Goal: Task Accomplishment & Management: Complete application form

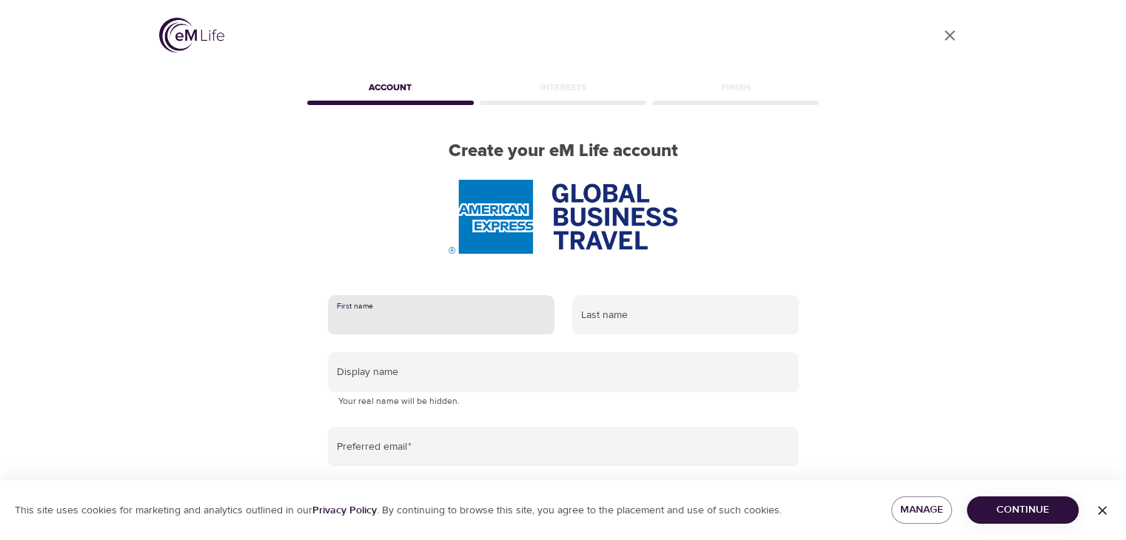
click at [360, 312] on input "text" at bounding box center [441, 315] width 227 height 40
type input "[PERSON_NAME]"
type input "Eladly"
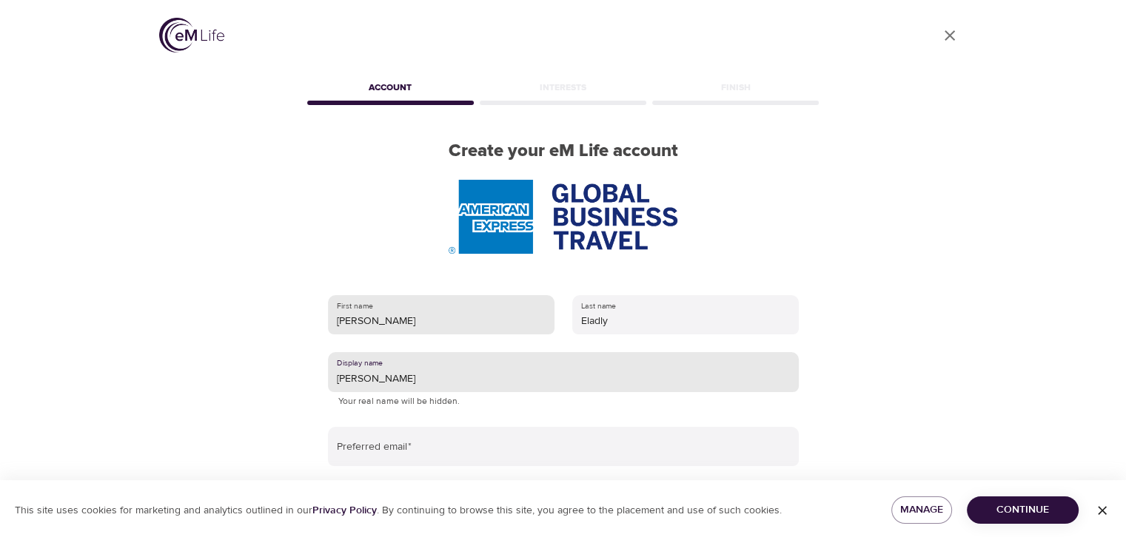
type input "[PERSON_NAME]"
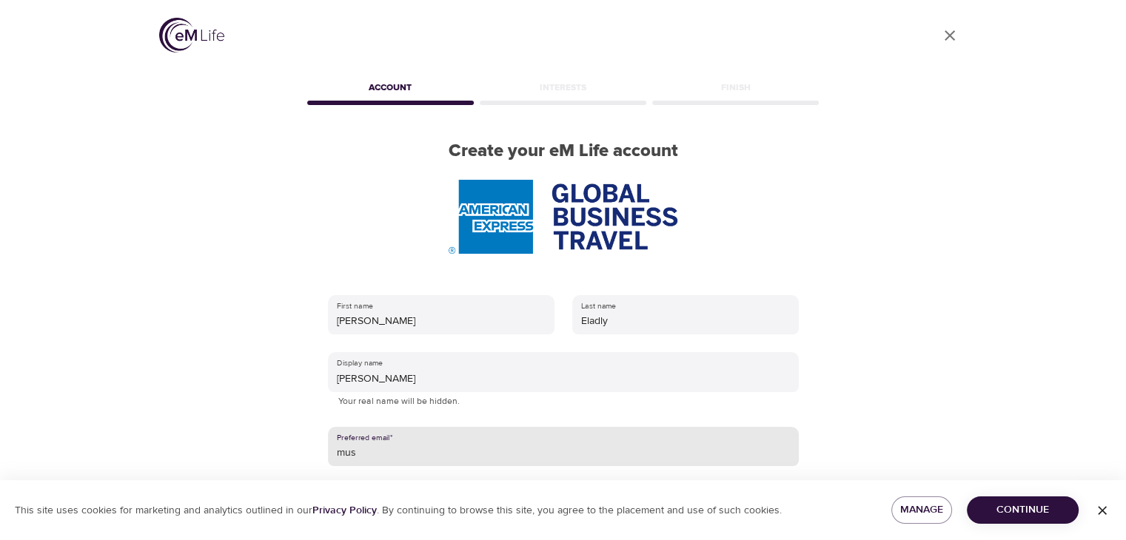
type input "[PERSON_NAME][EMAIL_ADDRESS][DOMAIN_NAME]"
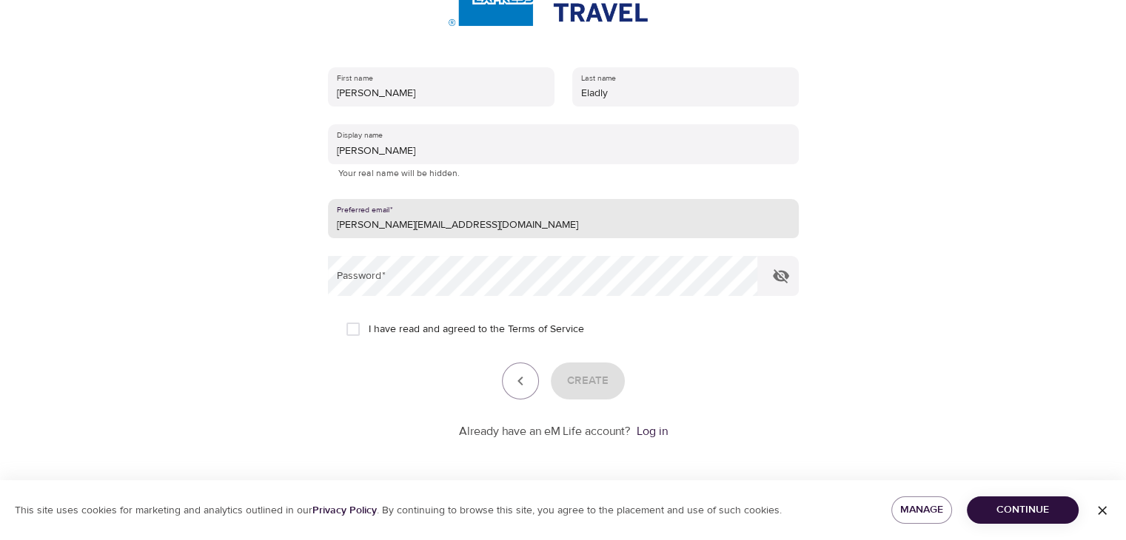
scroll to position [227, 0]
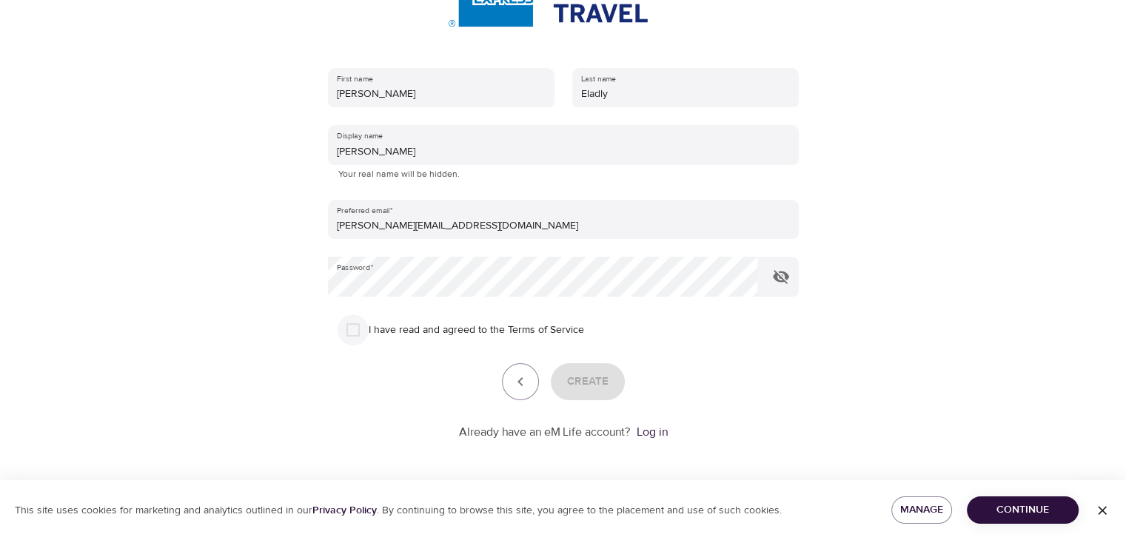
click at [363, 332] on input "I have read and agreed to the Terms of Service" at bounding box center [353, 330] width 31 height 31
checkbox input "true"
drag, startPoint x: 612, startPoint y: 355, endPoint x: 596, endPoint y: 372, distance: 23.6
click at [596, 372] on form "First name [PERSON_NAME] Last name Eladly Display name [PERSON_NAME] Your real …" at bounding box center [563, 250] width 471 height 382
click at [596, 372] on span "Create" at bounding box center [587, 381] width 41 height 19
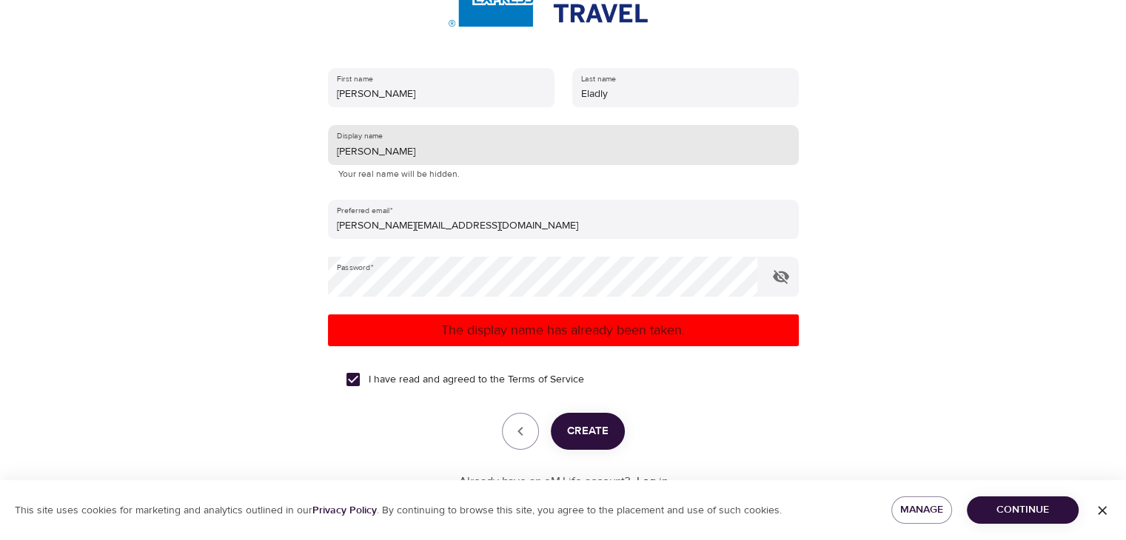
click at [395, 146] on input "[PERSON_NAME]" at bounding box center [563, 145] width 471 height 40
type input "Snowyy"
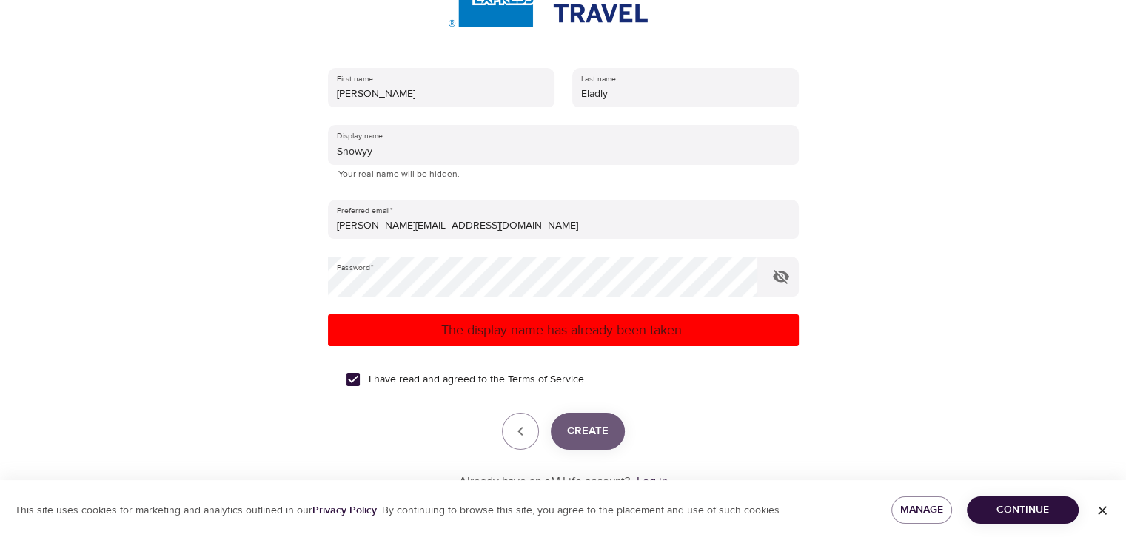
click at [583, 418] on button "Create" at bounding box center [588, 431] width 74 height 37
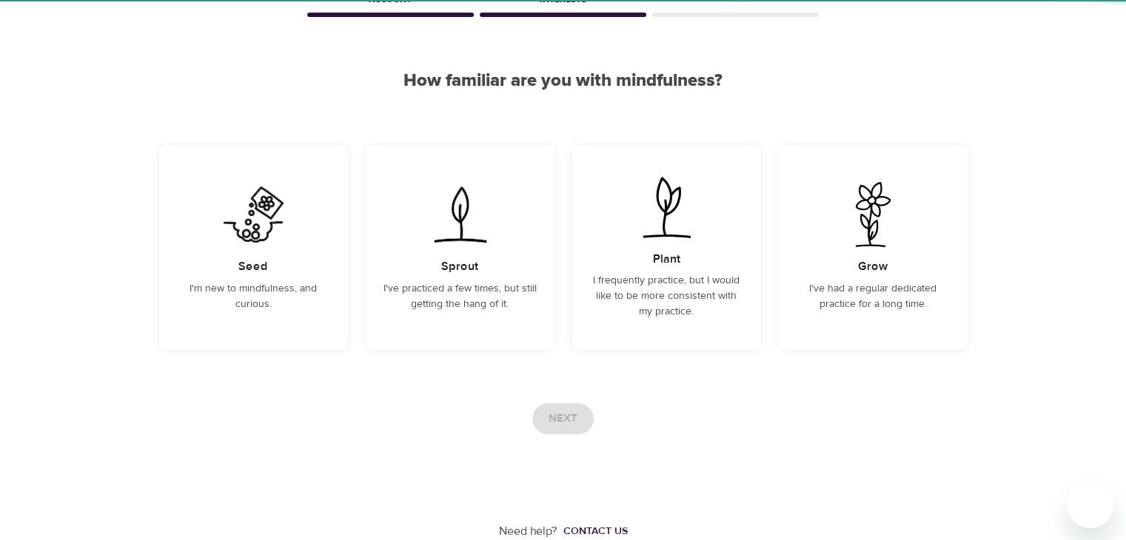
scroll to position [88, 0]
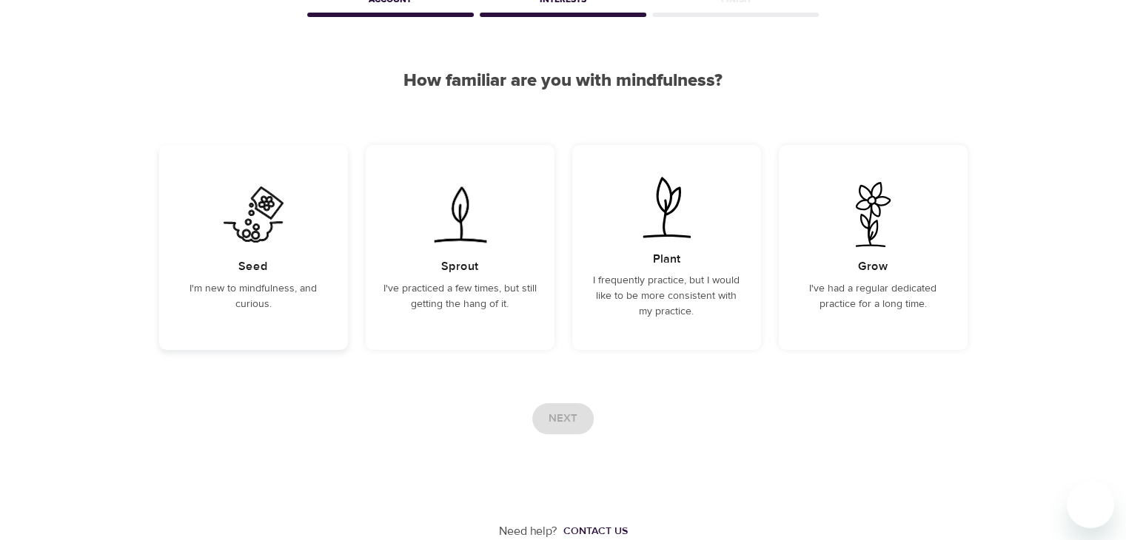
click at [314, 262] on div "Seed I'm new to mindfulness, and curious." at bounding box center [253, 247] width 189 height 205
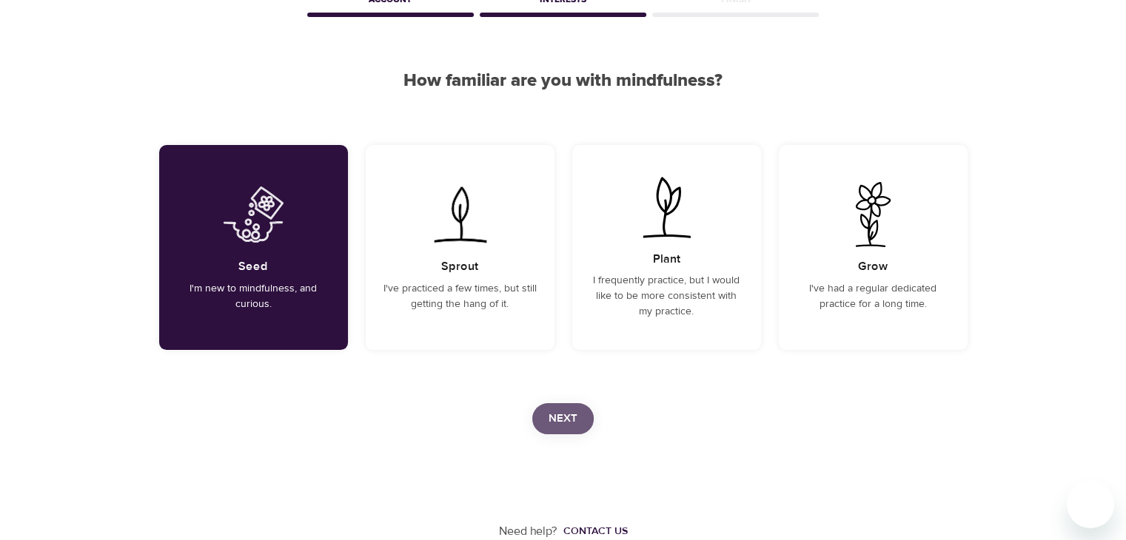
click at [569, 425] on span "Next" at bounding box center [563, 418] width 29 height 19
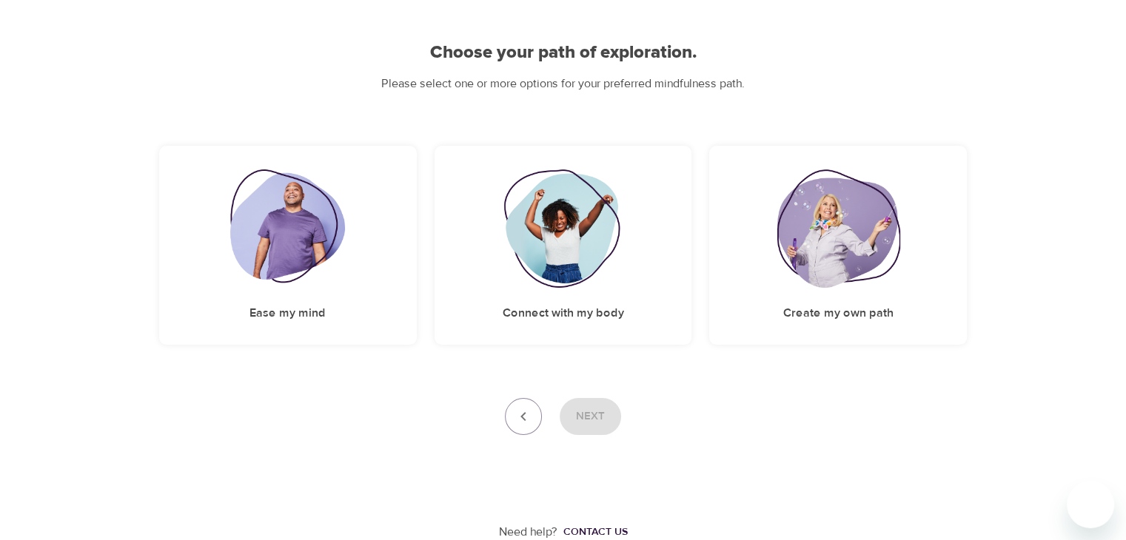
scroll to position [115, 0]
click at [284, 220] on img at bounding box center [287, 229] width 115 height 118
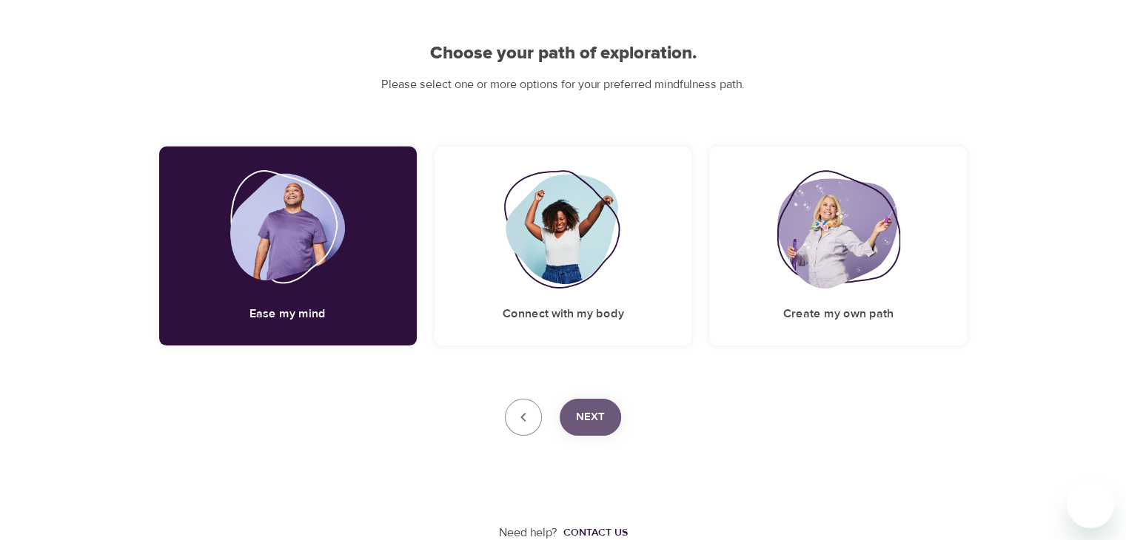
click at [598, 404] on button "Next" at bounding box center [590, 417] width 61 height 37
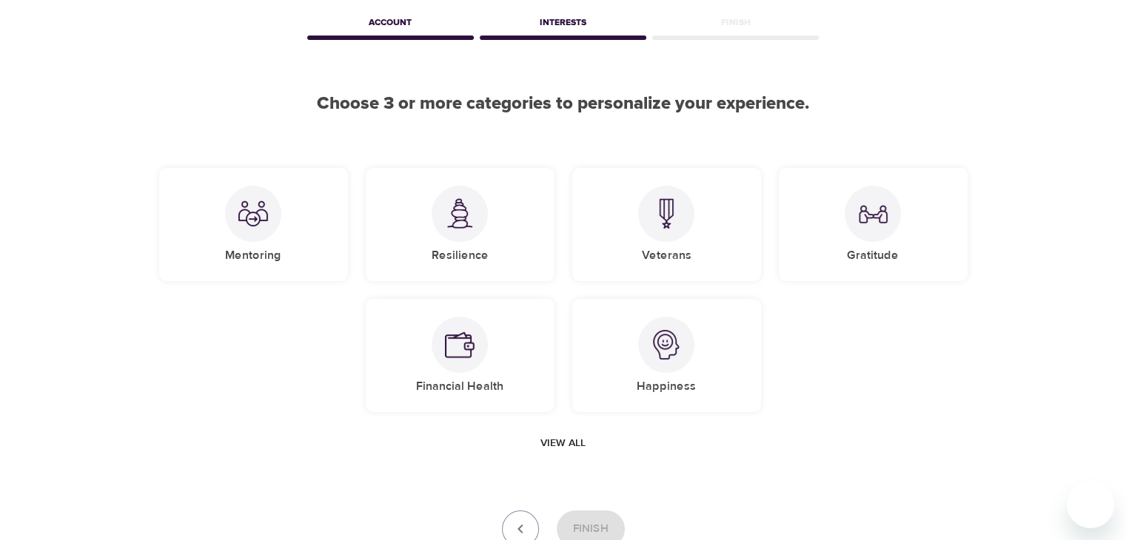
scroll to position [65, 0]
click at [549, 437] on span "View all" at bounding box center [562, 444] width 45 height 19
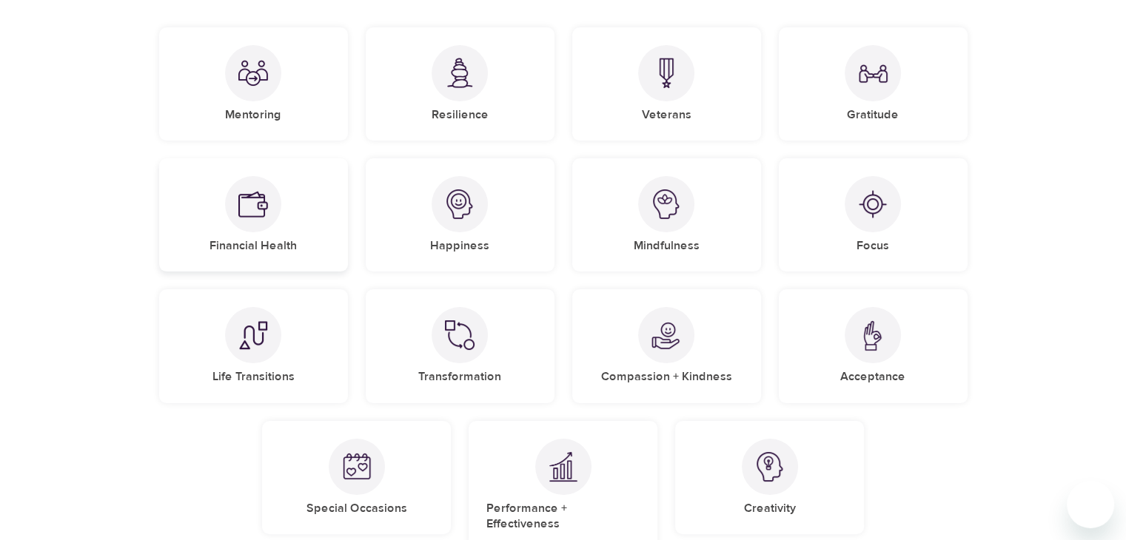
scroll to position [189, 0]
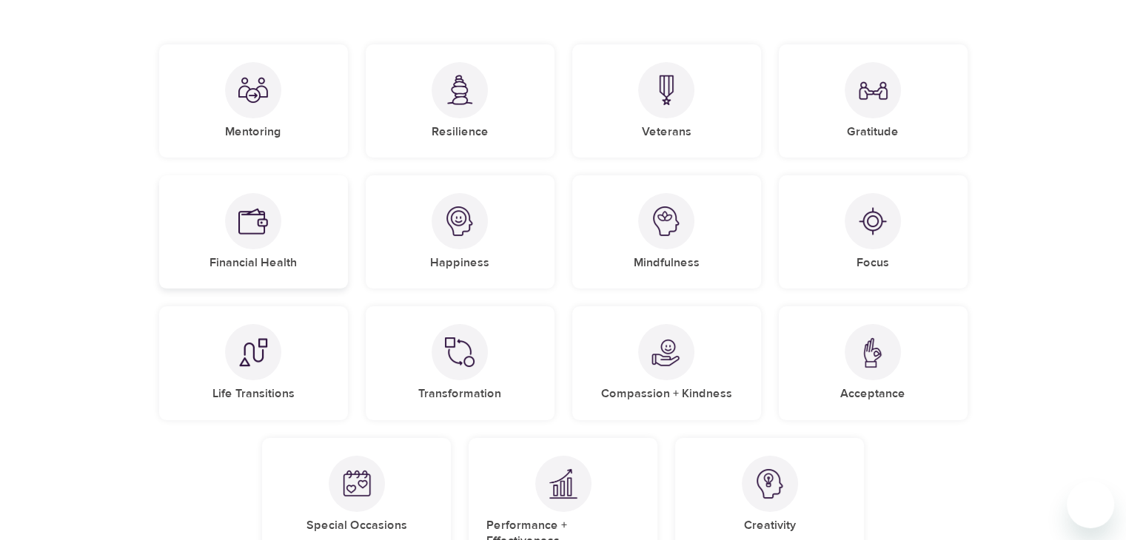
click at [271, 223] on div at bounding box center [253, 221] width 56 height 56
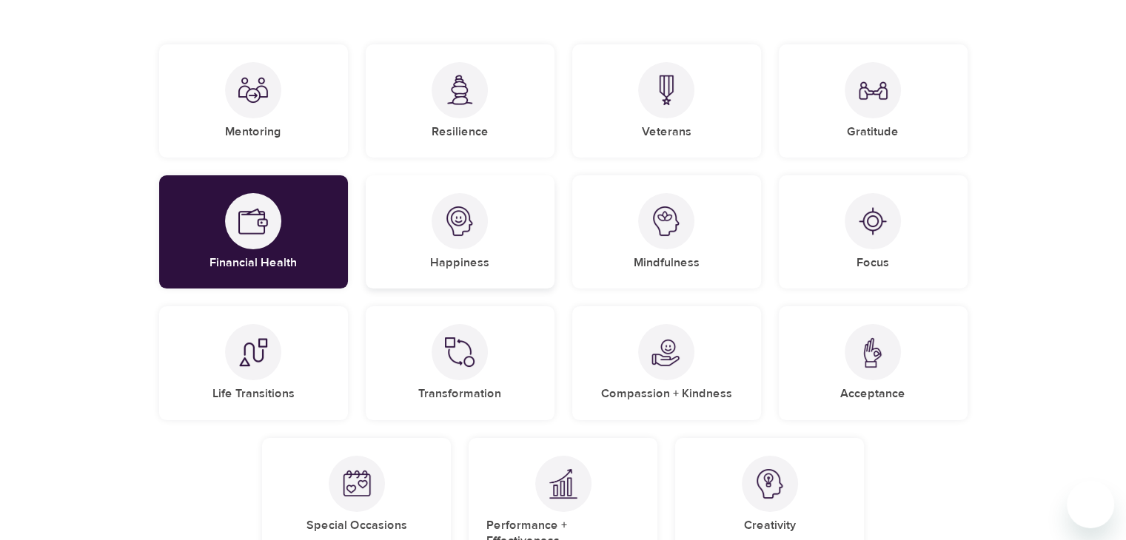
click at [500, 252] on div "Happiness" at bounding box center [460, 231] width 189 height 113
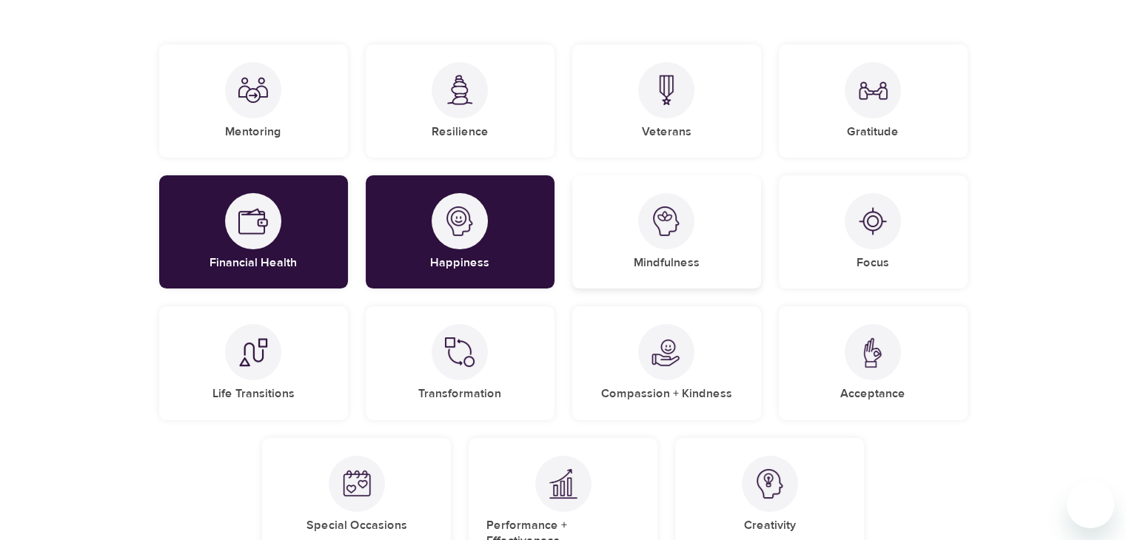
click at [666, 235] on img at bounding box center [666, 222] width 30 height 30
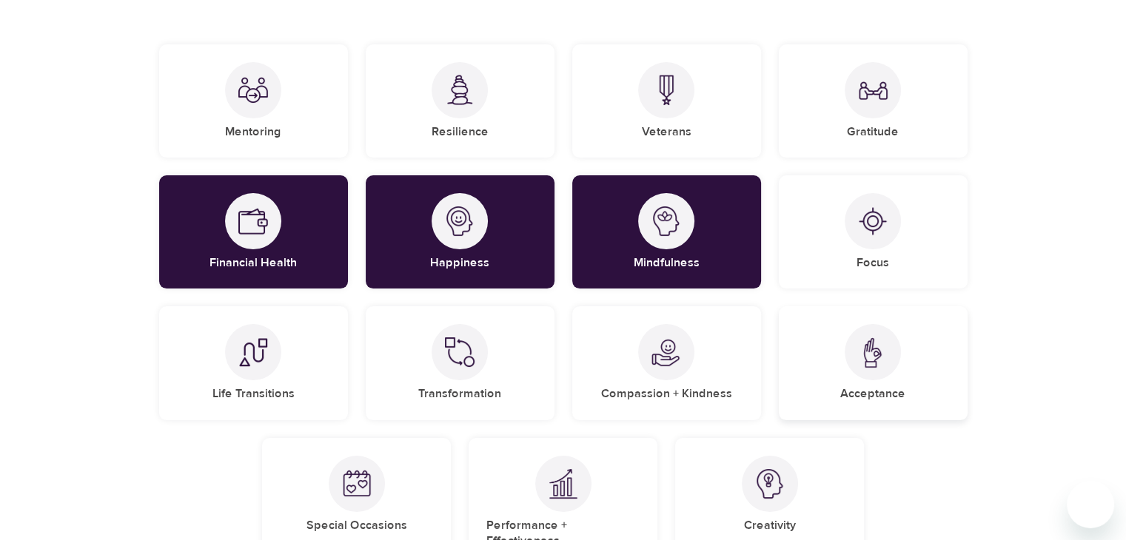
click at [871, 375] on div at bounding box center [873, 352] width 56 height 56
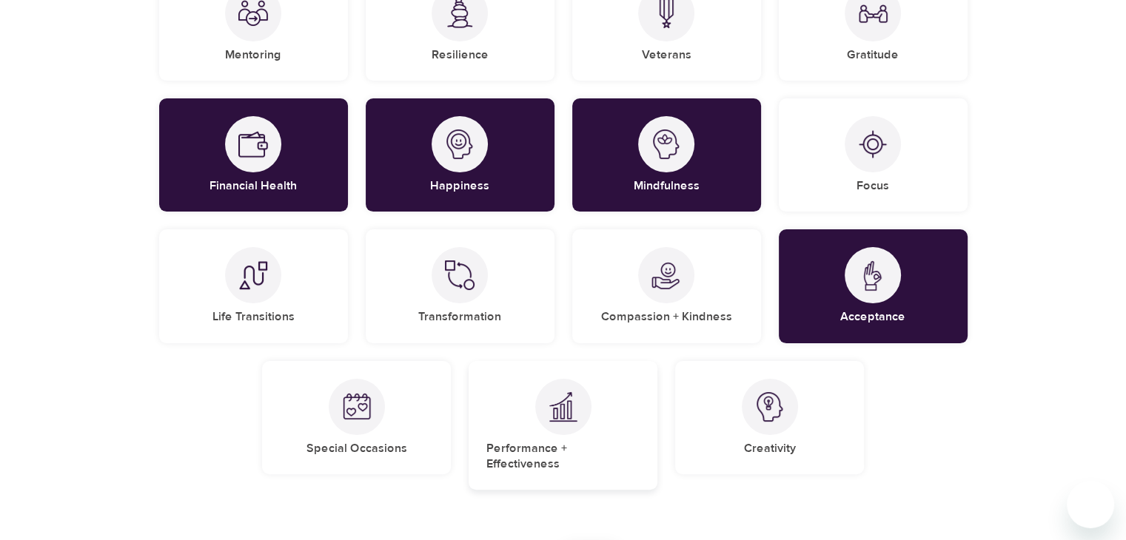
click at [609, 427] on div "Performance + Effectiveness" at bounding box center [563, 426] width 189 height 130
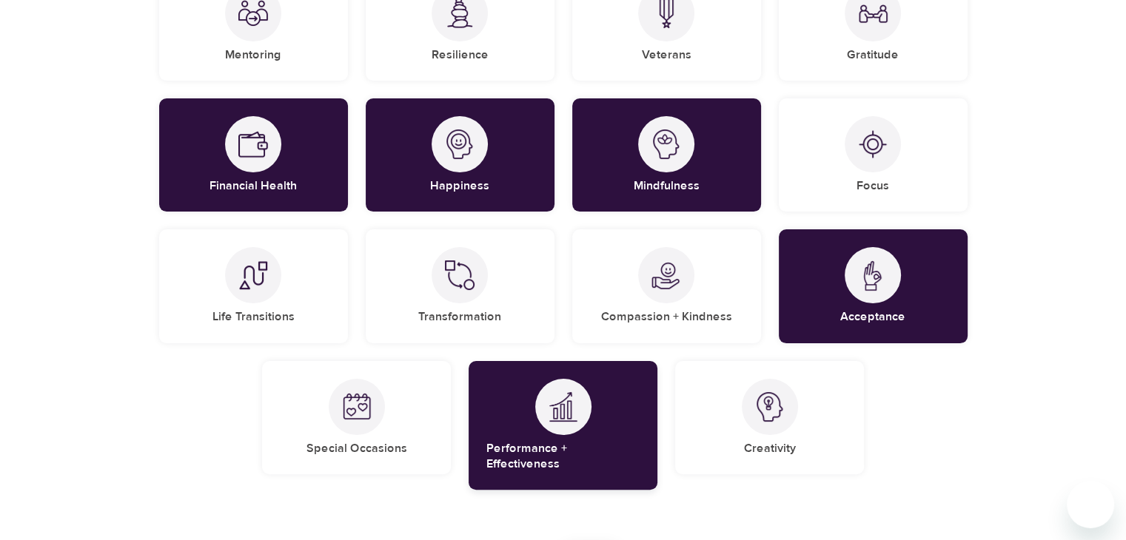
scroll to position [396, 0]
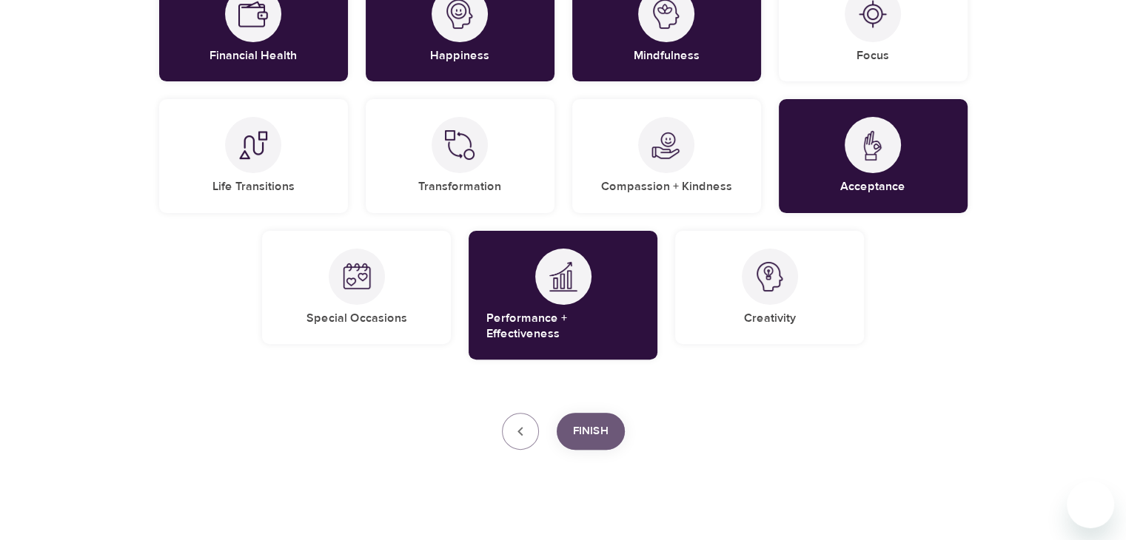
click at [580, 422] on span "Finish" at bounding box center [591, 431] width 36 height 19
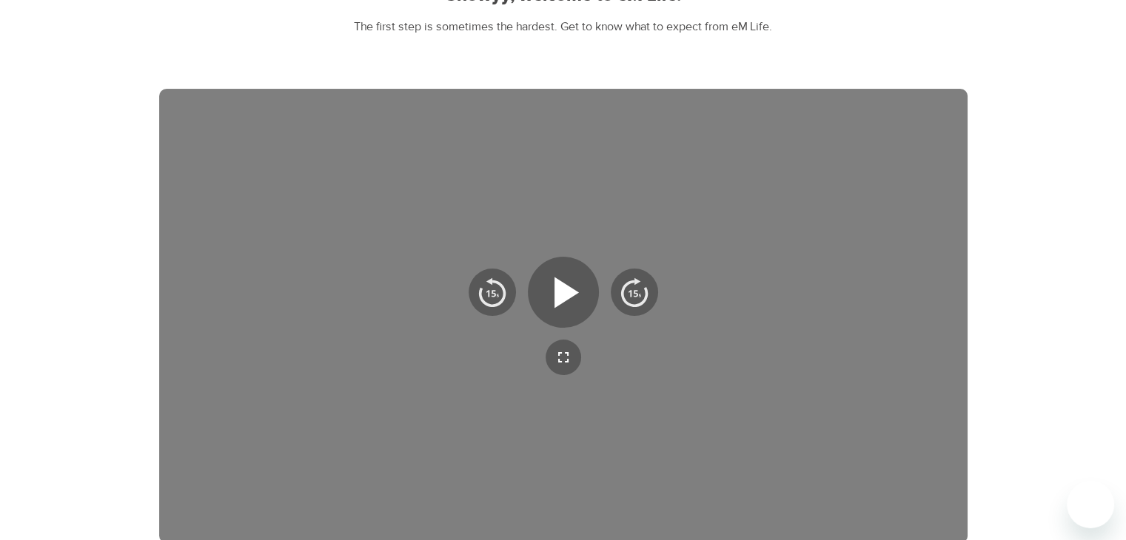
scroll to position [372, 0]
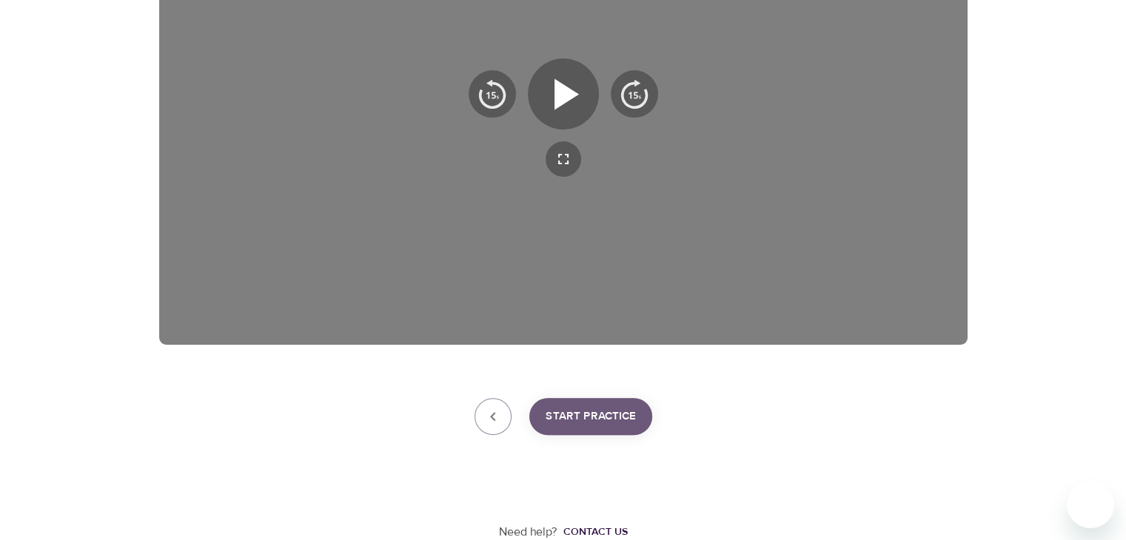
click at [593, 420] on span "Start Practice" at bounding box center [591, 416] width 90 height 19
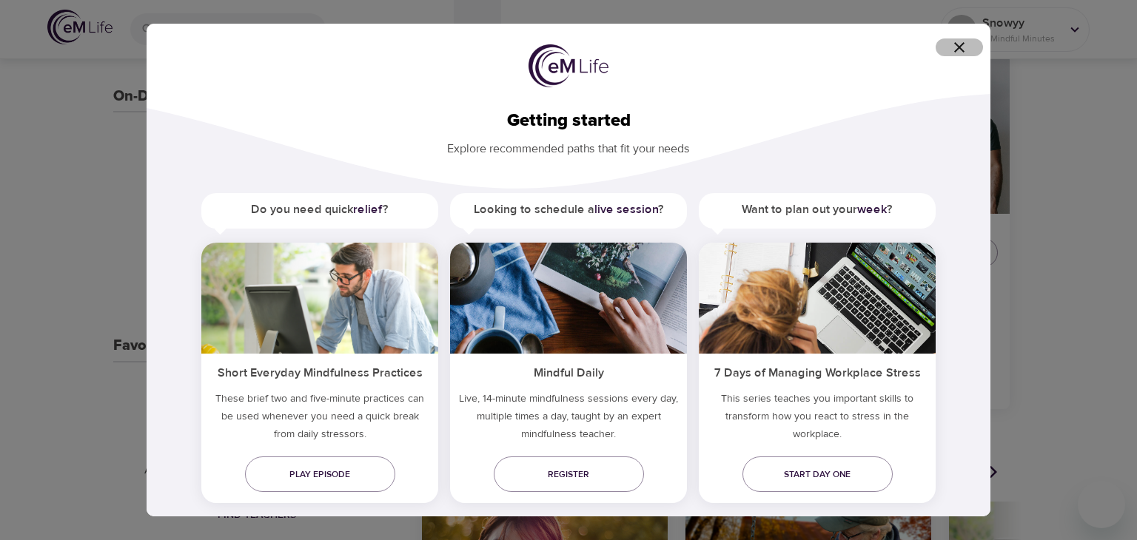
click at [951, 52] on icon "button" at bounding box center [960, 47] width 18 height 18
